Goal: Task Accomplishment & Management: Manage account settings

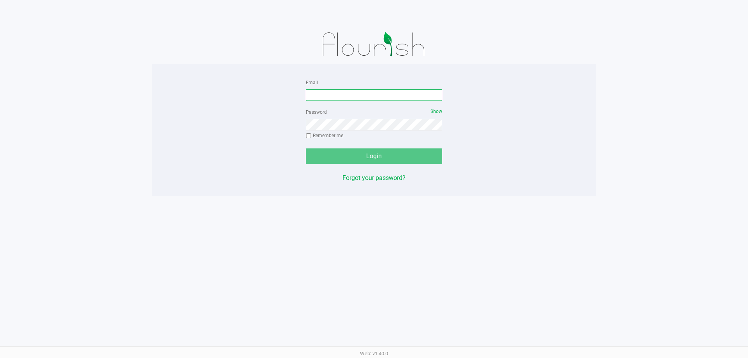
click at [359, 99] on input "Email" at bounding box center [374, 95] width 136 height 12
type input "[EMAIL_ADDRESS][DOMAIN_NAME]"
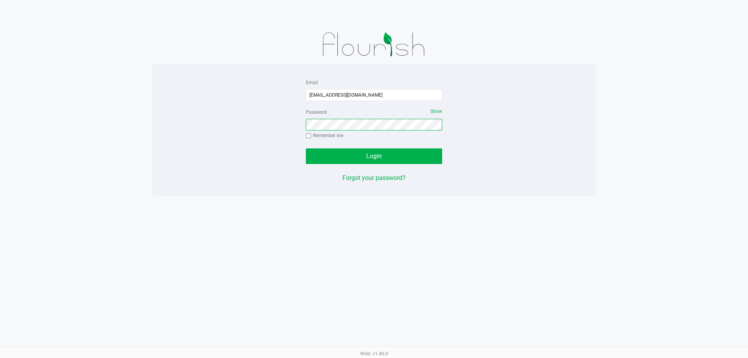
click at [306, 148] on button "Login" at bounding box center [374, 156] width 136 height 16
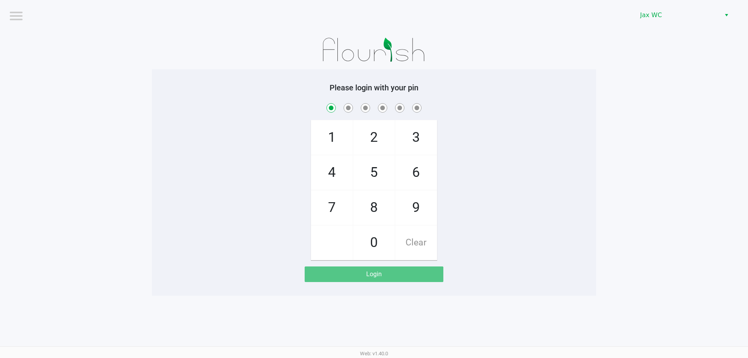
checkbox input "true"
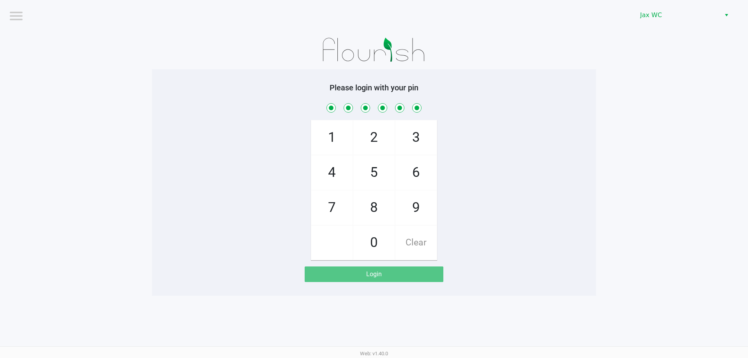
checkbox input "true"
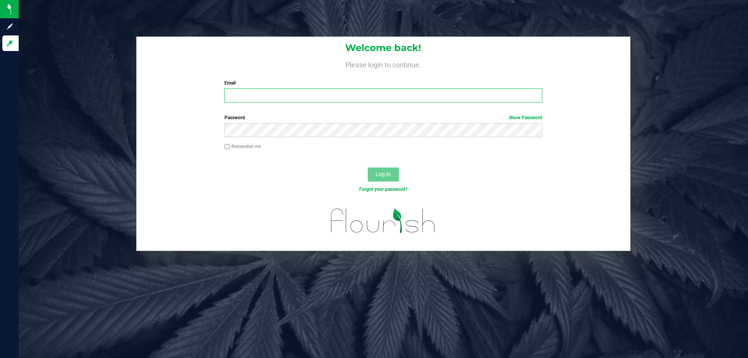
click at [289, 90] on input "Email" at bounding box center [382, 95] width 317 height 14
type input "[EMAIL_ADDRESS][DOMAIN_NAME]"
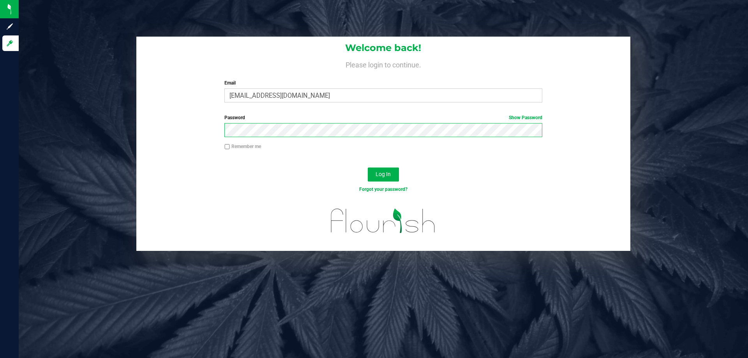
click at [368, 167] on button "Log In" at bounding box center [383, 174] width 31 height 14
